Goal: Task Accomplishment & Management: Use online tool/utility

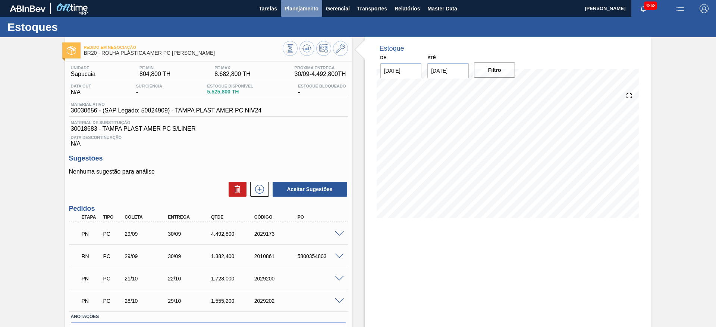
click at [312, 6] on span "Planejamento" at bounding box center [301, 8] width 34 height 9
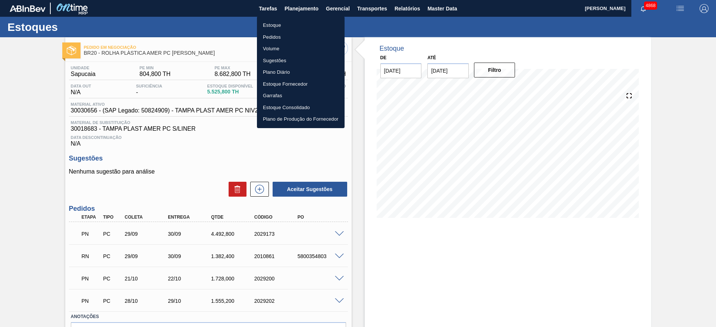
click at [298, 24] on li "Estoque" at bounding box center [301, 25] width 88 height 12
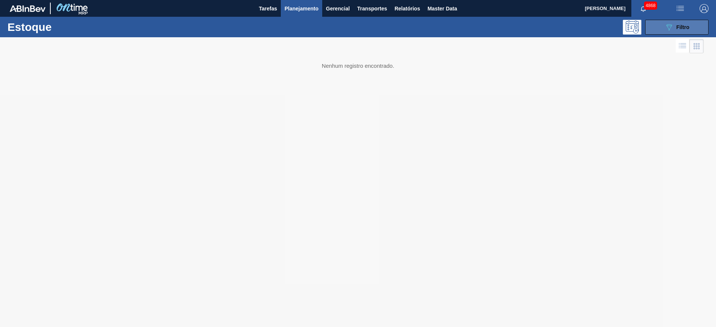
click at [692, 23] on button "089F7B8B-B2A5-4AFE-B5C0-19BA573D28AC Filtro" at bounding box center [676, 27] width 63 height 15
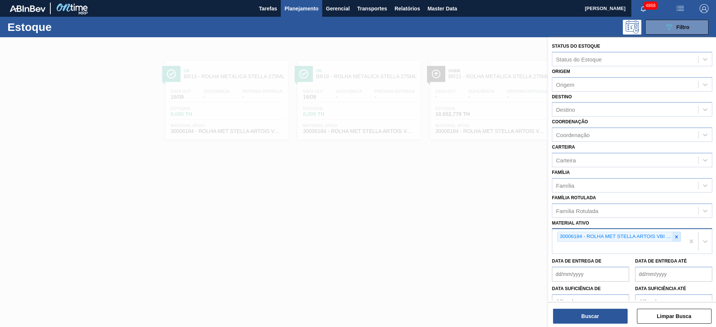
click at [677, 241] on div at bounding box center [676, 236] width 8 height 9
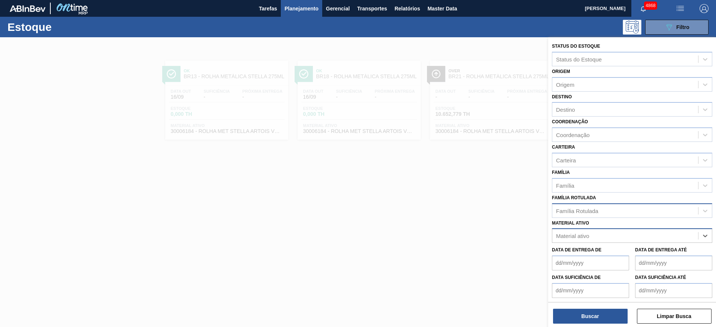
click at [623, 205] on div "Família Rotulada" at bounding box center [632, 211] width 160 height 15
type Rotulada "lumista"
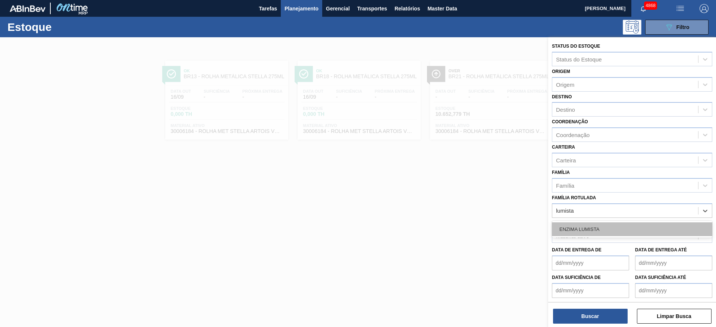
click at [608, 231] on div "ENZIMA LUMISTA" at bounding box center [632, 230] width 160 height 14
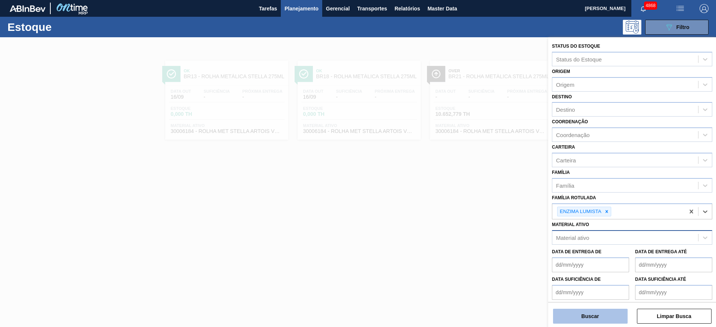
click at [584, 318] on button "Buscar" at bounding box center [590, 316] width 75 height 15
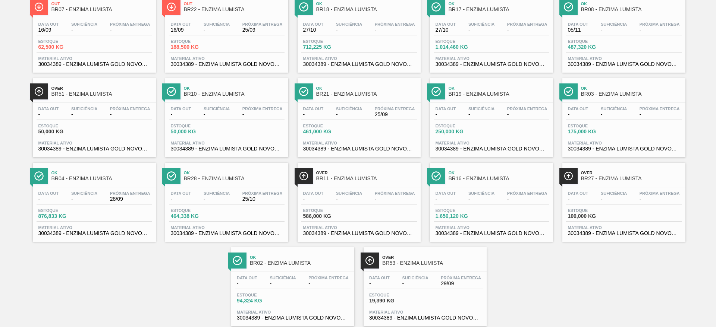
scroll to position [168, 0]
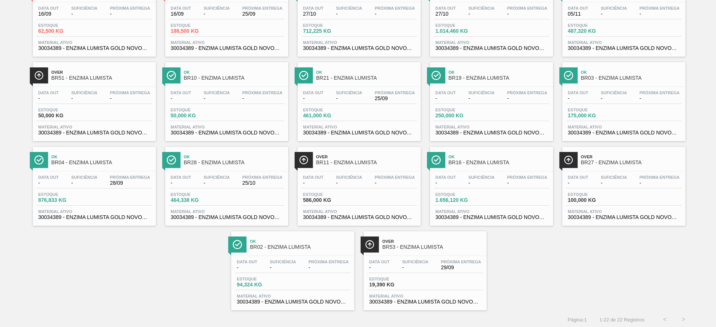
click at [463, 276] on div "Data out - Suficiência - Próxima Entrega 29/09 Estoque 19,390 KG Material ativo…" at bounding box center [425, 281] width 123 height 51
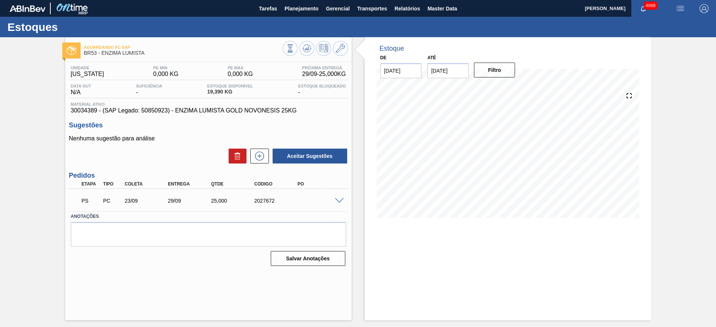
click at [337, 198] on span at bounding box center [339, 201] width 9 height 6
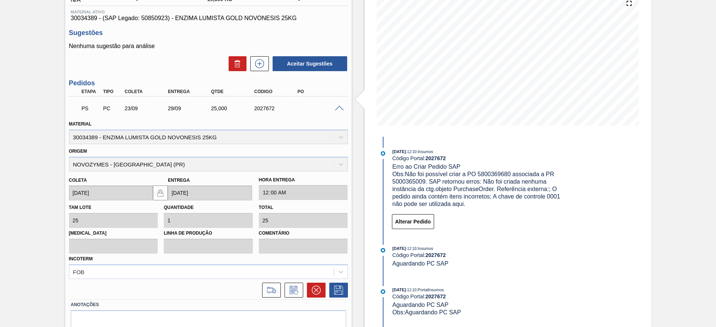
scroll to position [70, 0]
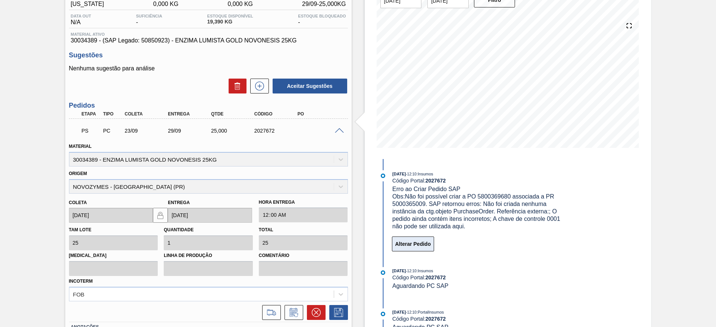
click at [428, 249] on button "Alterar Pedido" at bounding box center [413, 244] width 43 height 15
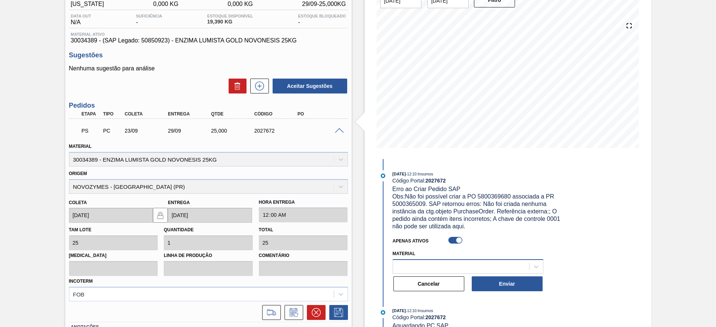
click at [421, 264] on div at bounding box center [461, 266] width 136 height 11
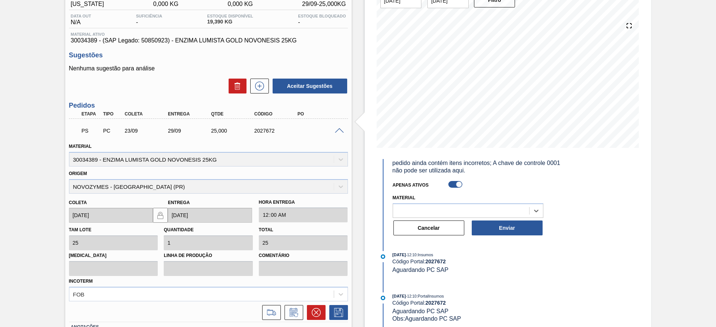
scroll to position [126, 0]
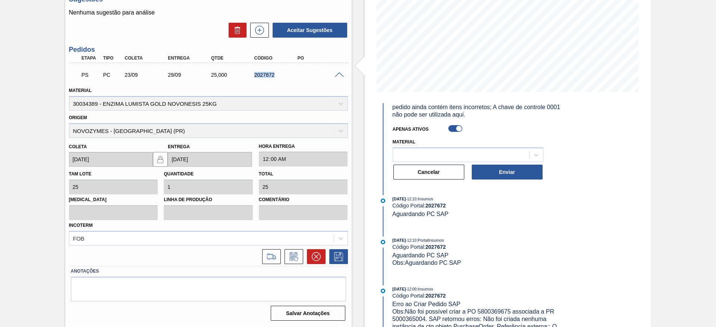
drag, startPoint x: 245, startPoint y: 75, endPoint x: 300, endPoint y: 68, distance: 54.8
click at [300, 68] on div "PS PC 23/09 29/09 25,000 2027672" at bounding box center [206, 74] width 259 height 15
copy div "2027672"
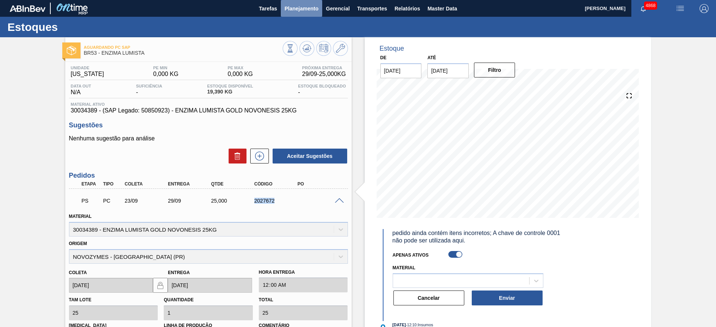
click at [295, 10] on span "Planejamento" at bounding box center [301, 8] width 34 height 9
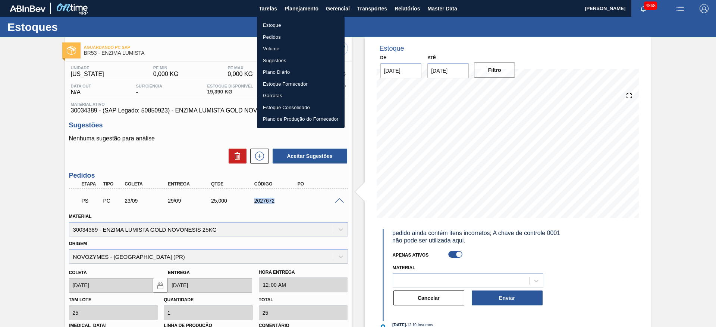
click at [276, 36] on li "Pedidos" at bounding box center [301, 37] width 88 height 12
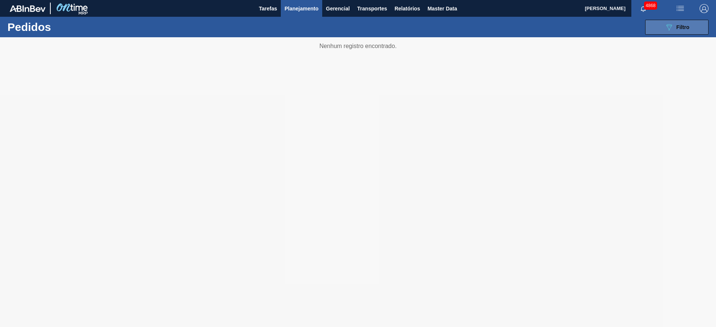
click at [679, 23] on div "089F7B8B-B2A5-4AFE-B5C0-19BA573D28AC Filtro" at bounding box center [676, 27] width 25 height 9
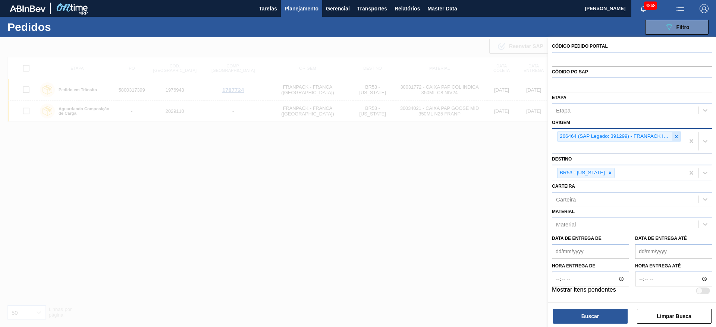
click at [676, 137] on icon at bounding box center [676, 136] width 5 height 5
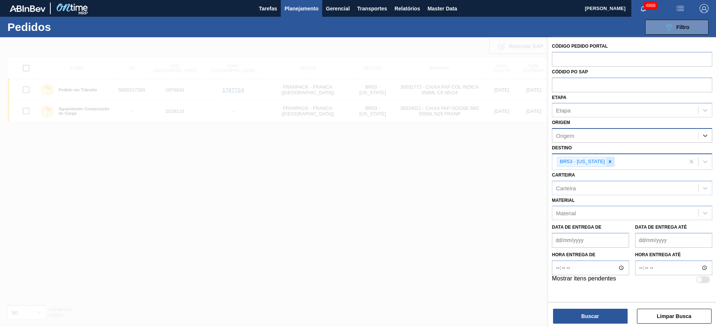
click at [606, 158] on div at bounding box center [610, 161] width 8 height 9
click at [572, 55] on input "text" at bounding box center [632, 59] width 160 height 14
paste input "text"
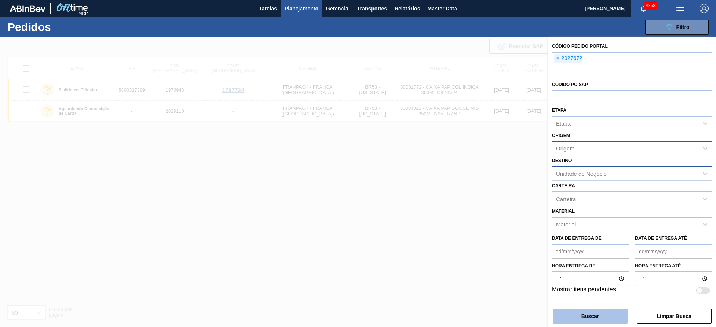
click at [578, 322] on button "Buscar" at bounding box center [590, 316] width 75 height 15
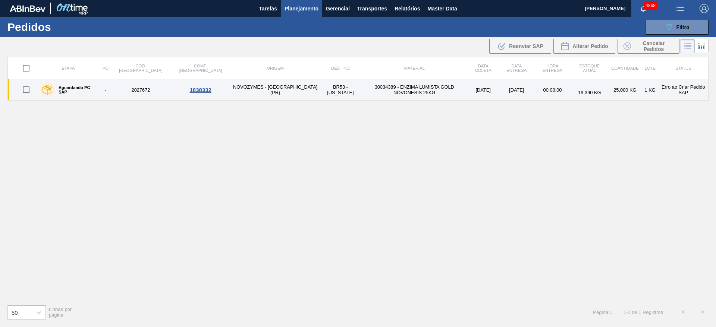
click at [171, 91] on div "1838332" at bounding box center [200, 90] width 59 height 6
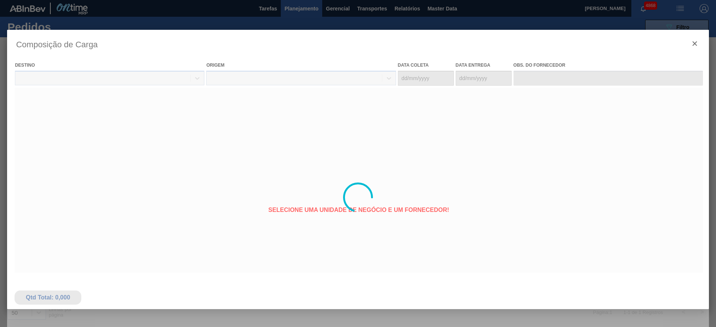
type coleta "[DATE]"
type entrega "[DATE]"
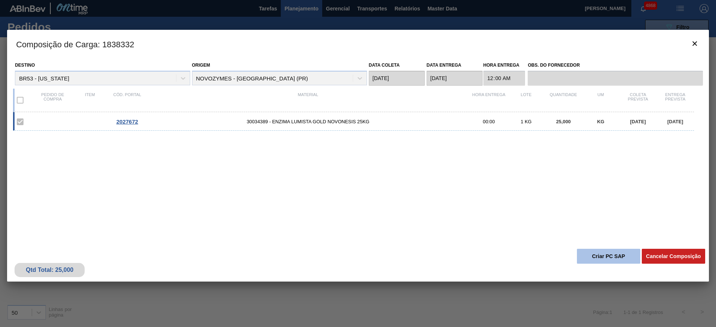
click at [597, 258] on button "Criar PC SAP" at bounding box center [608, 256] width 63 height 15
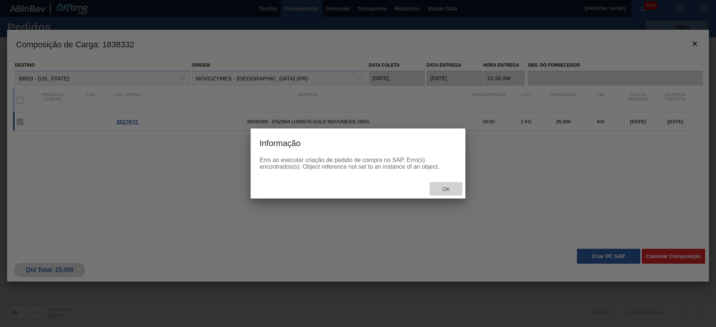
click at [442, 190] on span "Ok" at bounding box center [445, 189] width 19 height 6
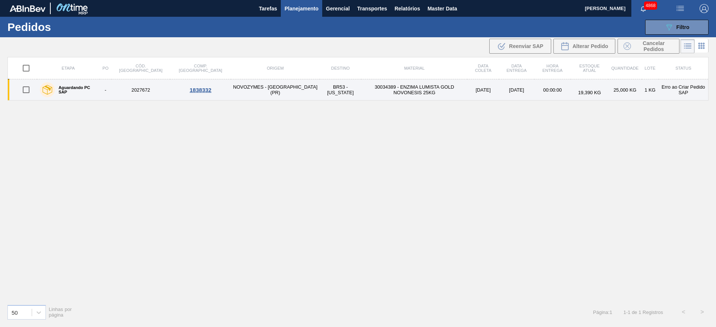
click at [172, 91] on div "1838332" at bounding box center [200, 90] width 59 height 6
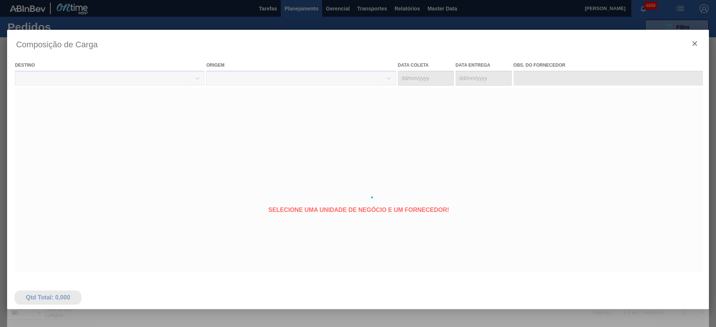
type coleta "[DATE]"
type entrega "[DATE]"
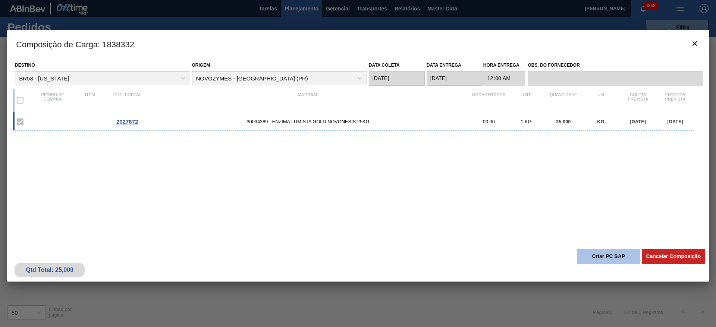
click at [616, 260] on button "Criar PC SAP" at bounding box center [608, 256] width 63 height 15
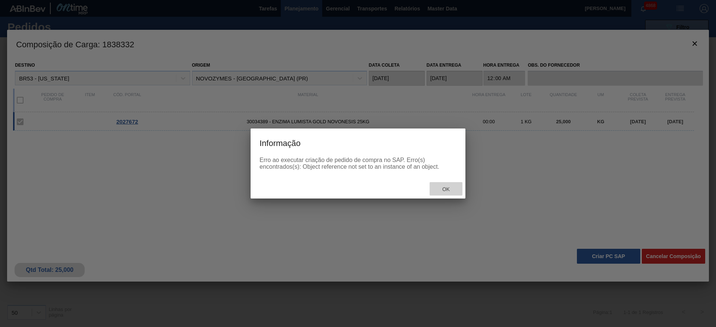
click at [451, 188] on span "Ok" at bounding box center [445, 189] width 19 height 6
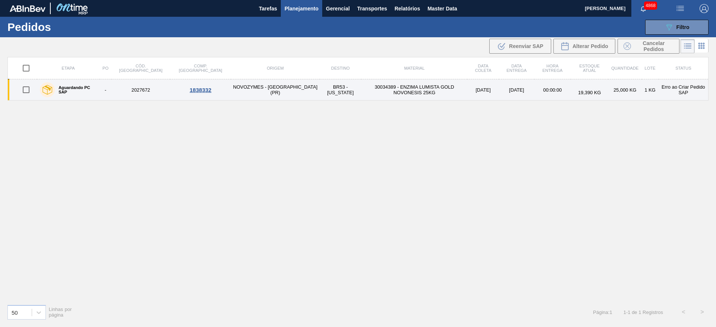
click at [683, 91] on td "Erro ao Criar Pedido SAP" at bounding box center [683, 89] width 50 height 21
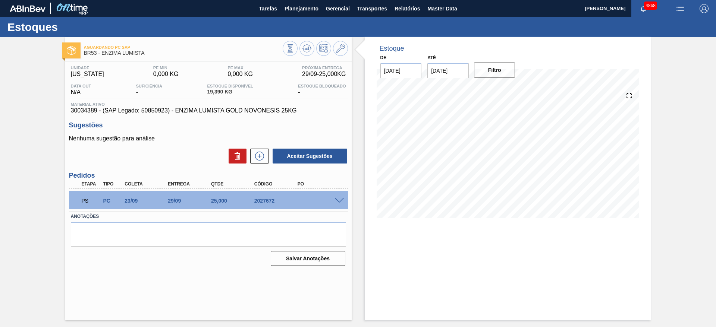
click at [340, 198] on span at bounding box center [339, 201] width 9 height 6
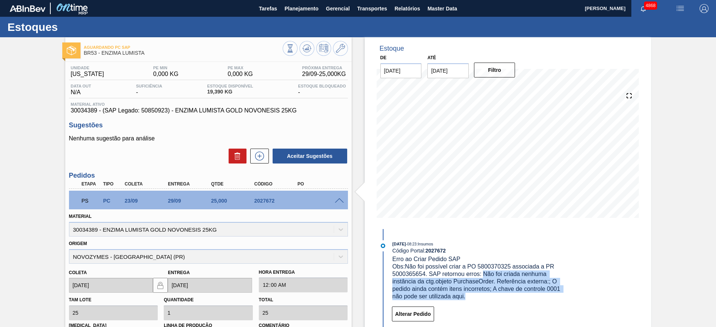
drag, startPoint x: 484, startPoint y: 273, endPoint x: 494, endPoint y: 299, distance: 28.2
click at [494, 299] on div "Obs: Não foi possível criar a PO 5800370325 associada a PR 5000365654. SAP reto…" at bounding box center [480, 281] width 177 height 37
copy span "Não foi criada nenhuma instância da ctg.objeto PurchaseOrder. Referência extern…"
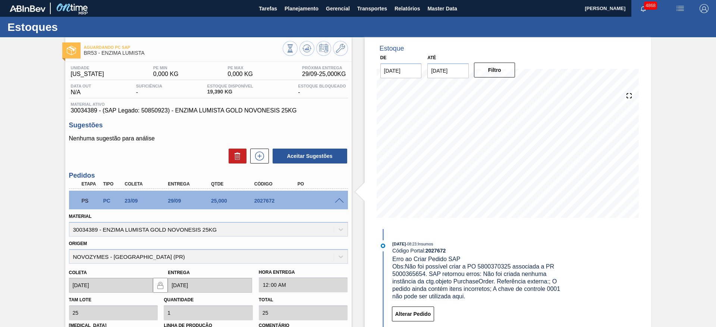
click at [657, 208] on div "Aguardando PC SAP BR53 - ENZIMA LUMISTA Unidade [US_STATE] PE MIN 0,000 KG PE M…" at bounding box center [358, 245] width 716 height 416
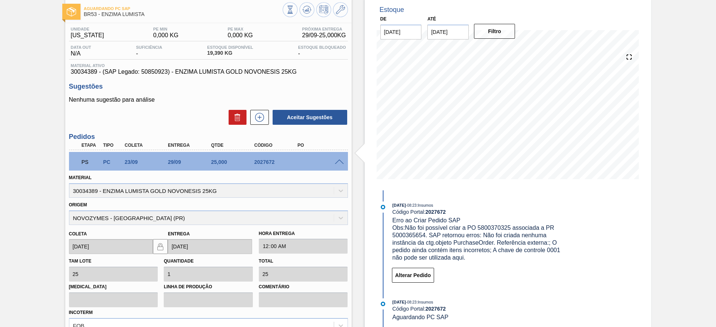
scroll to position [56, 0]
